Goal: Task Accomplishment & Management: Use online tool/utility

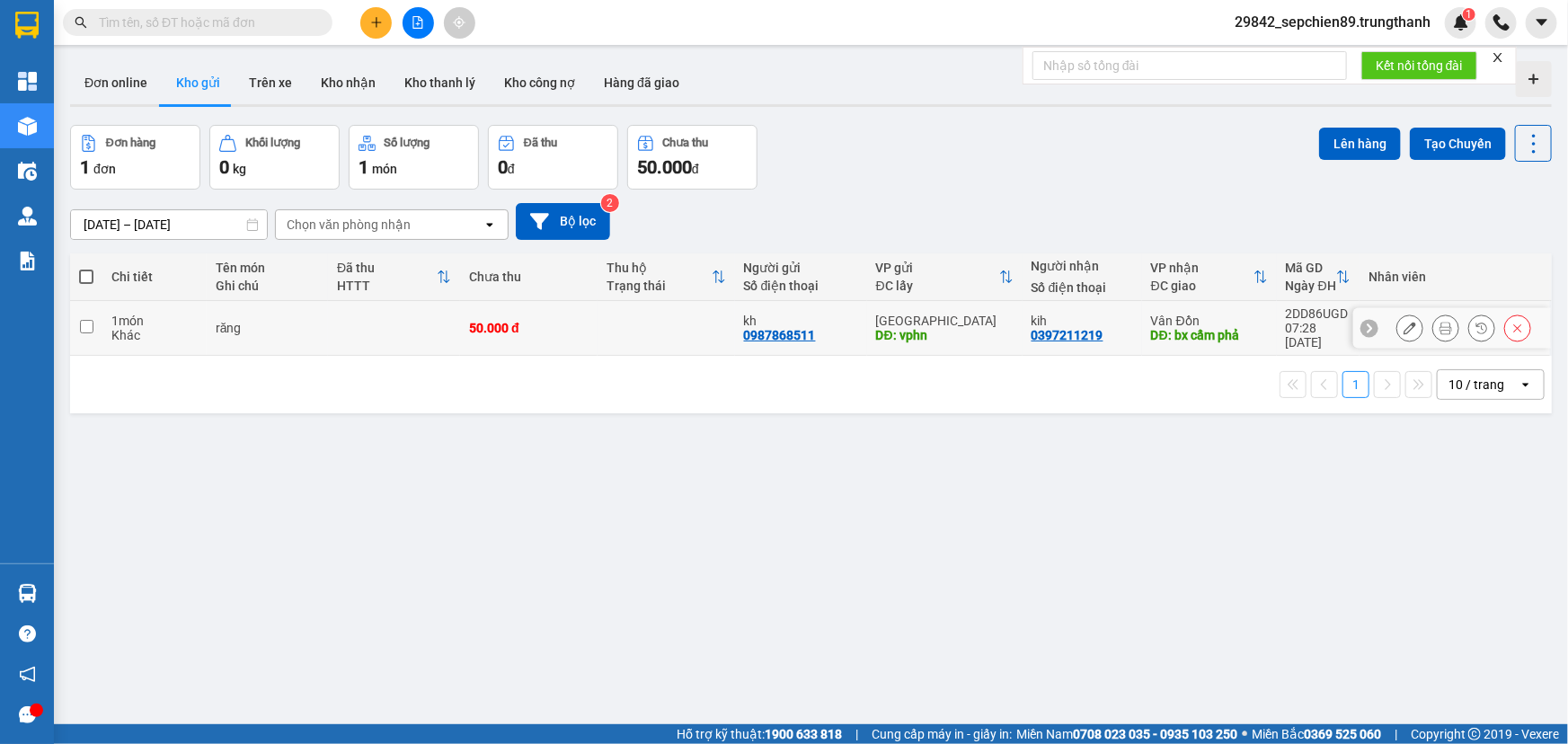
click at [321, 326] on td "răng" at bounding box center [267, 328] width 122 height 55
checkbox input "true"
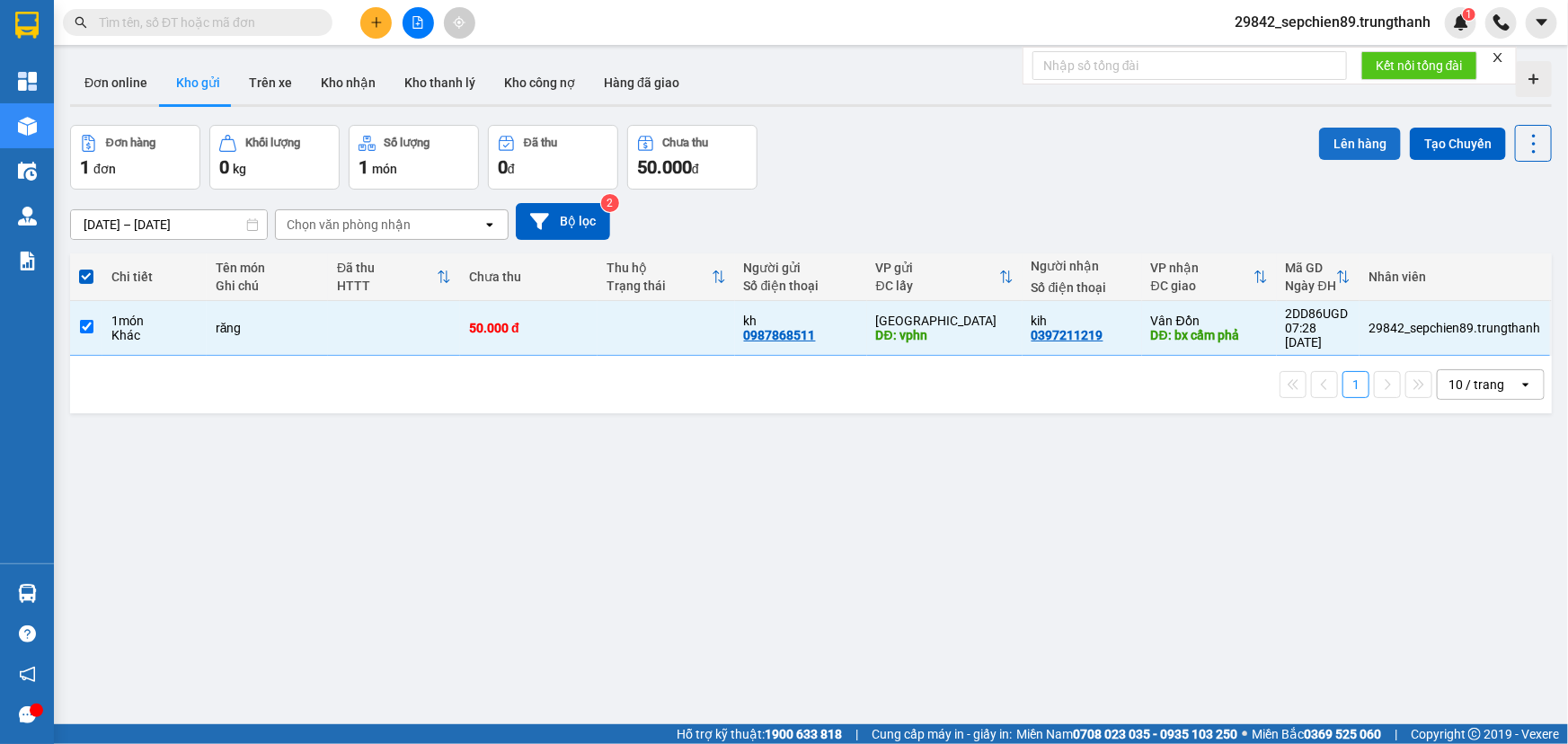
click at [1354, 145] on button "Lên hàng" at bounding box center [1360, 144] width 82 height 32
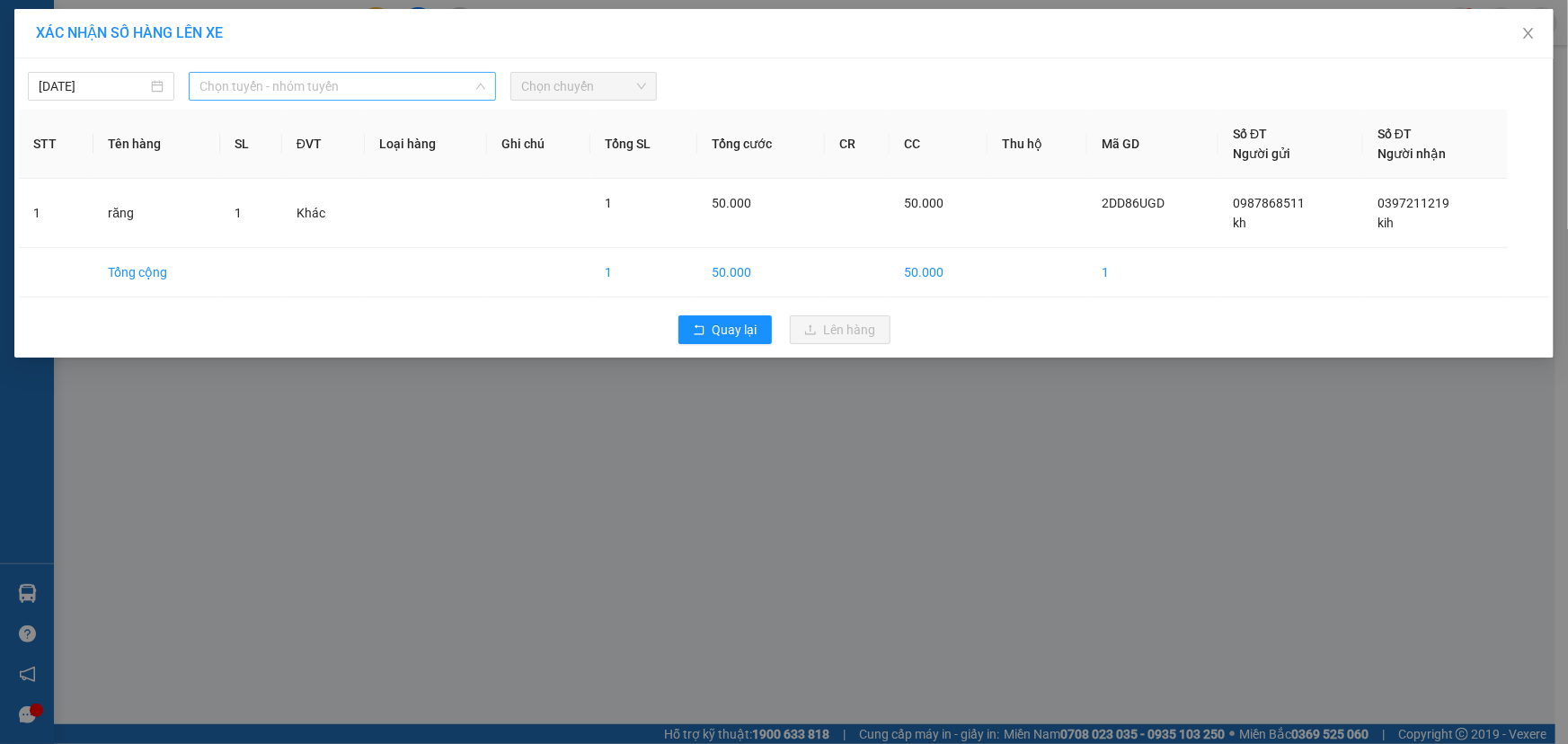
click at [435, 86] on span "Chọn tuyến - nhóm tuyến" at bounding box center [342, 87] width 286 height 27
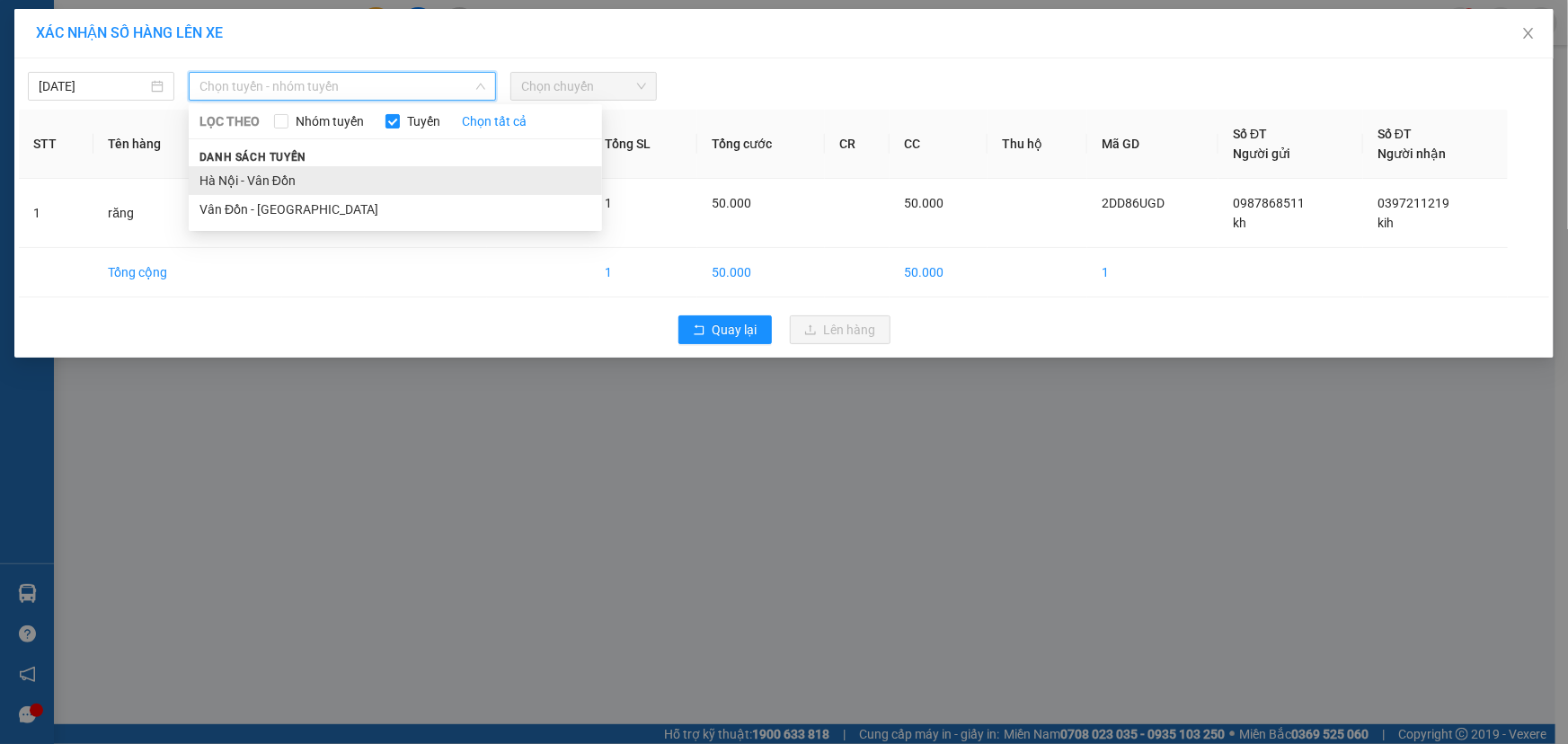
click at [277, 183] on li "Hà Nội - Vân Đồn" at bounding box center [395, 180] width 413 height 29
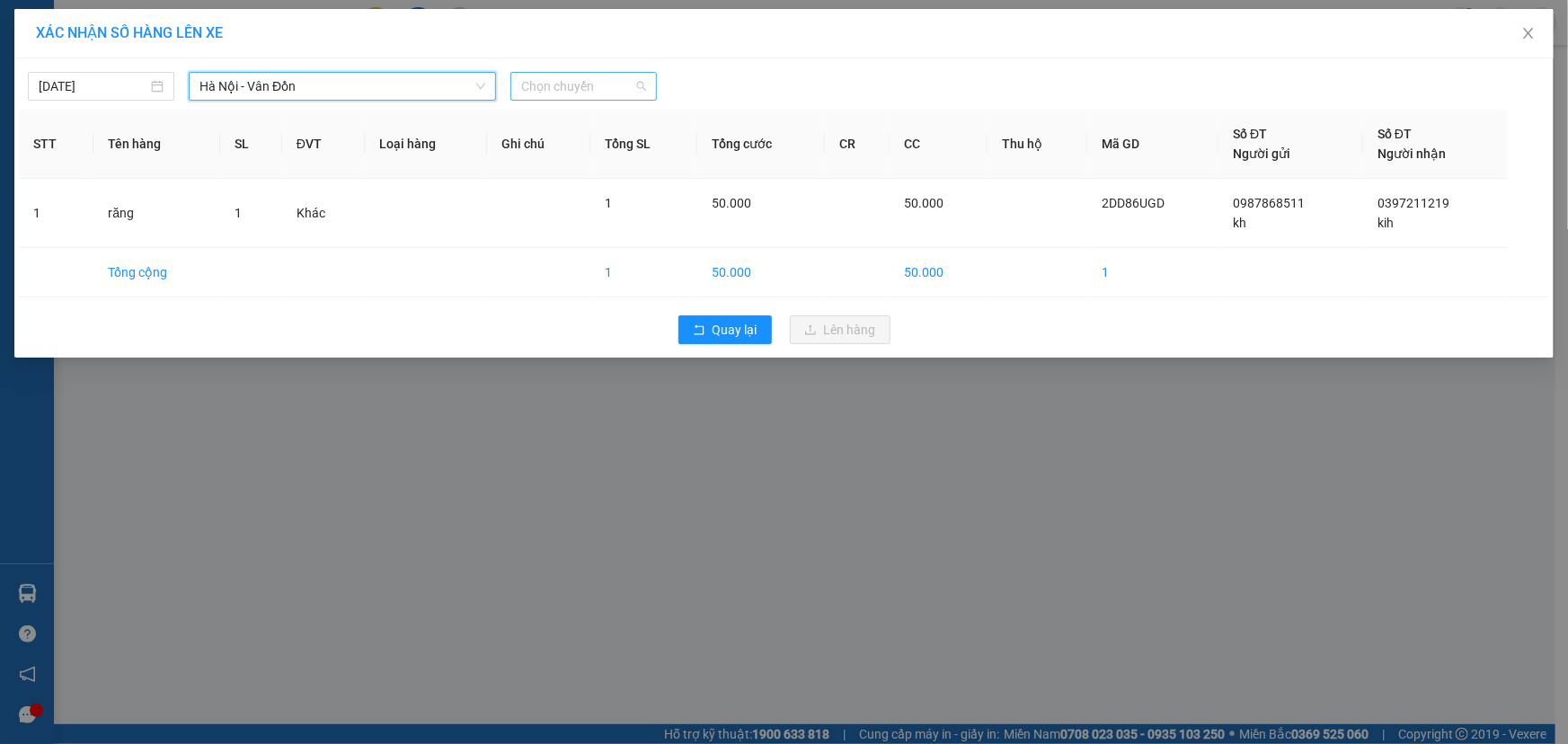
click at [558, 99] on span "Chọn chuyến" at bounding box center [583, 87] width 125 height 27
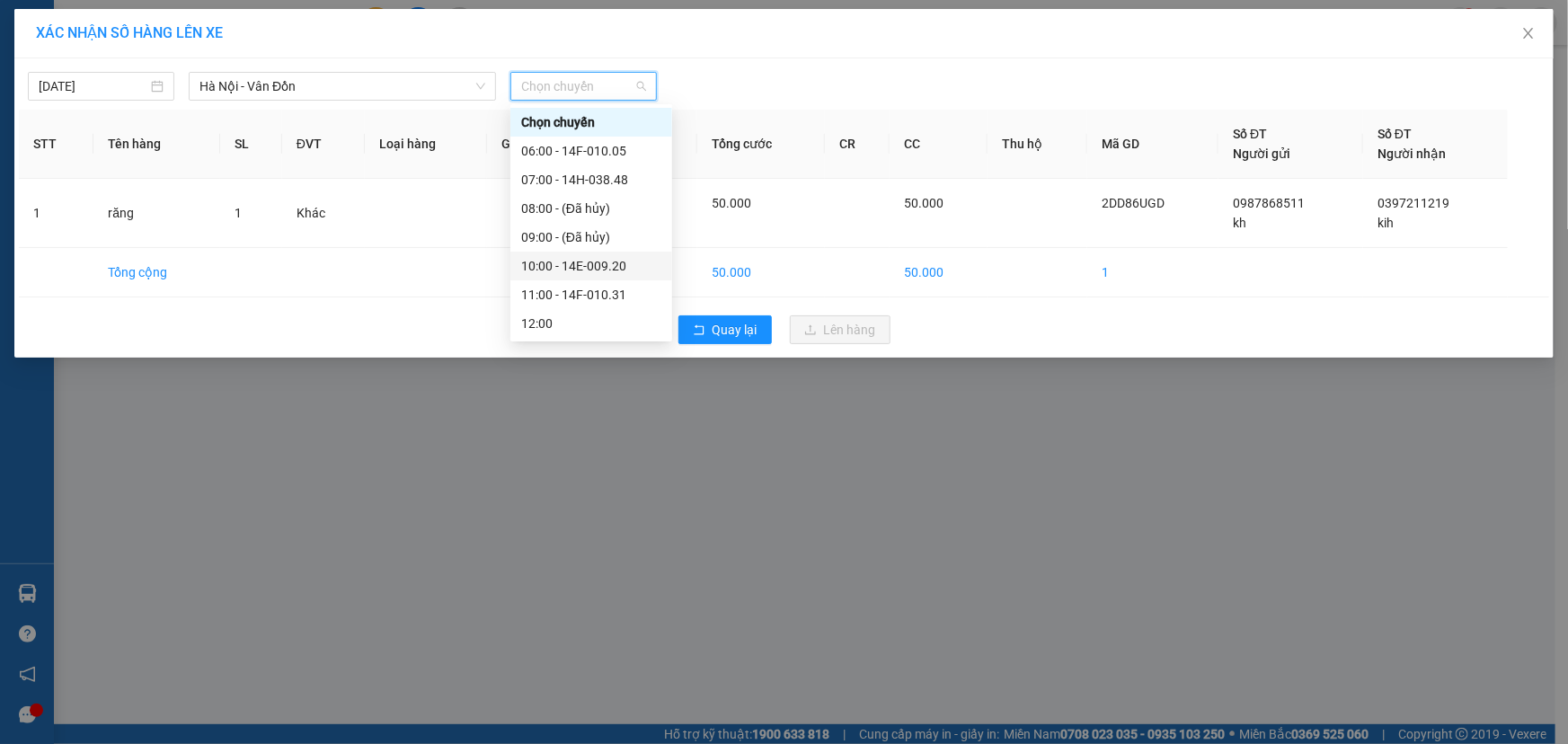
click at [615, 259] on div "10:00 - 14E-009.20" at bounding box center [591, 266] width 140 height 20
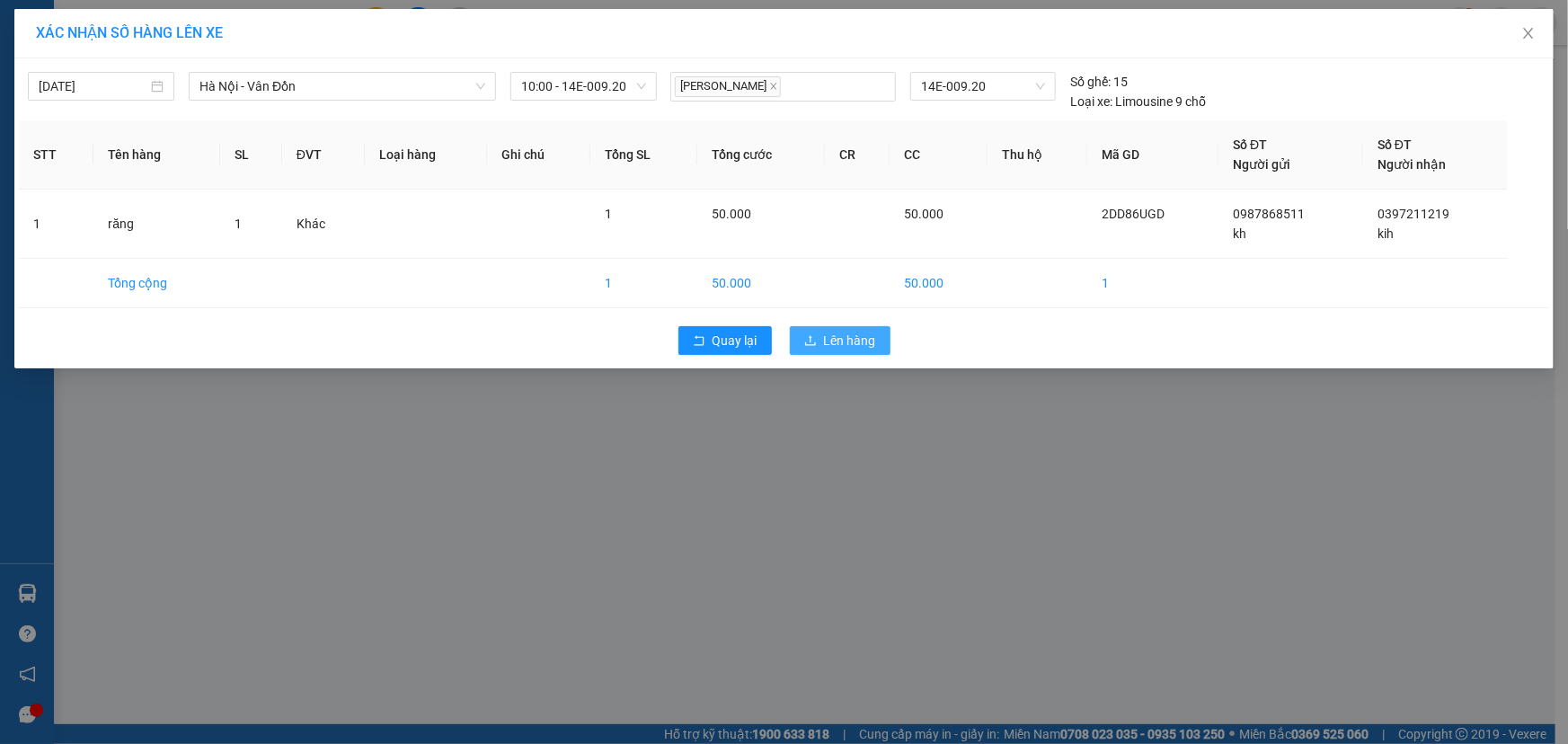
click at [837, 343] on span "Lên hàng" at bounding box center [850, 341] width 52 height 20
